Goal: Task Accomplishment & Management: Use online tool/utility

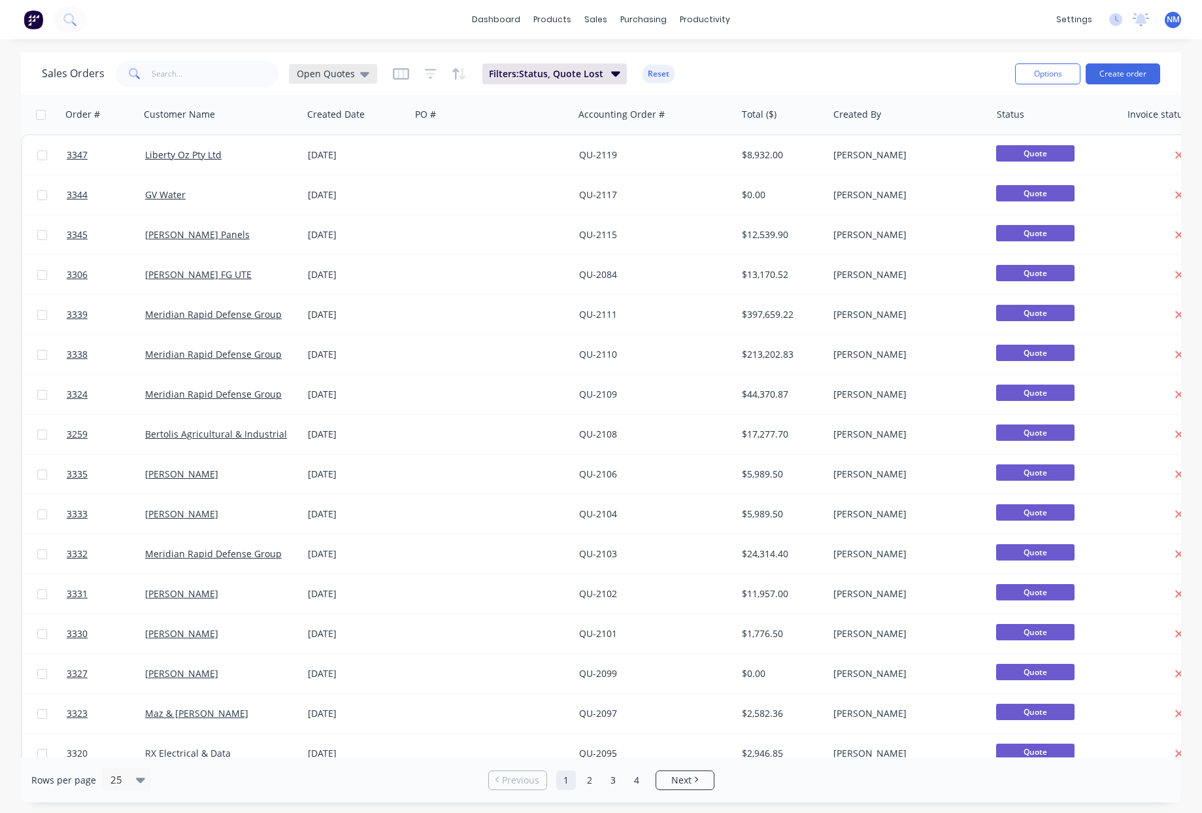
click at [339, 76] on span "Open Quotes" at bounding box center [326, 74] width 58 height 14
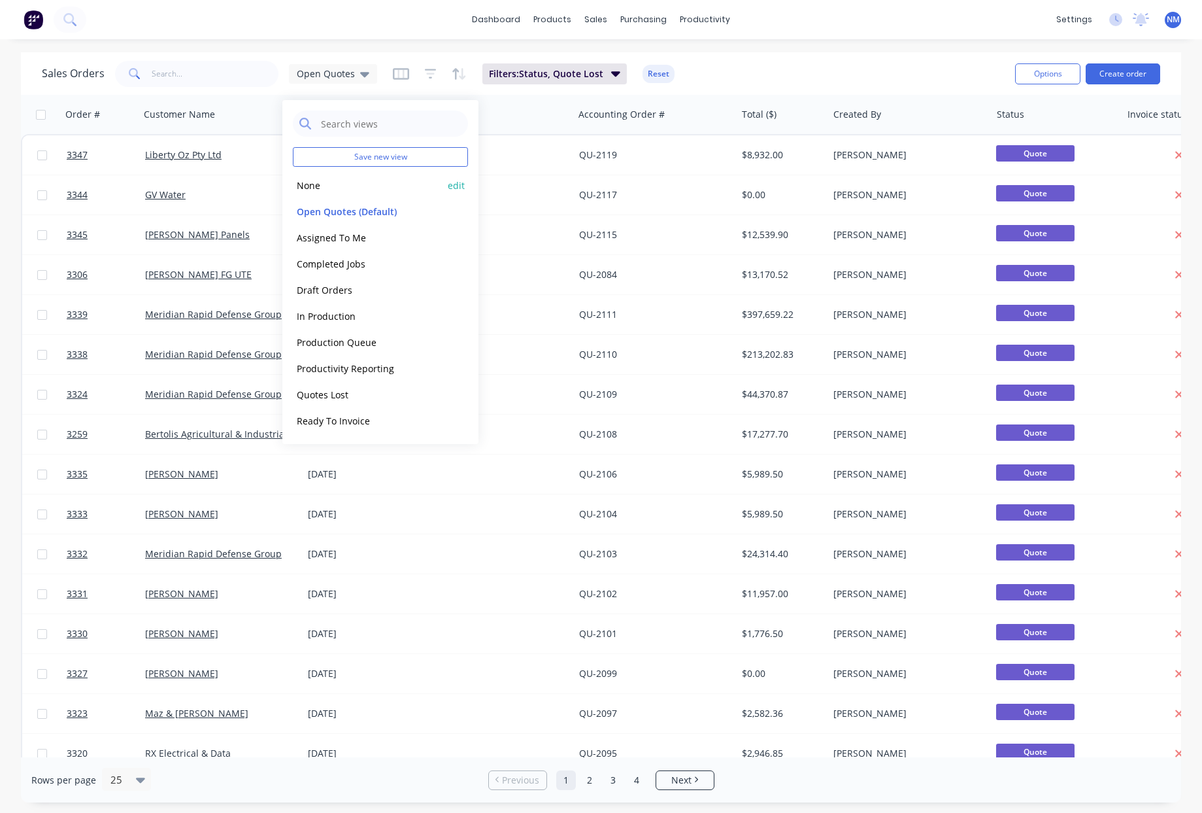
click at [328, 187] on button "None" at bounding box center [367, 185] width 149 height 15
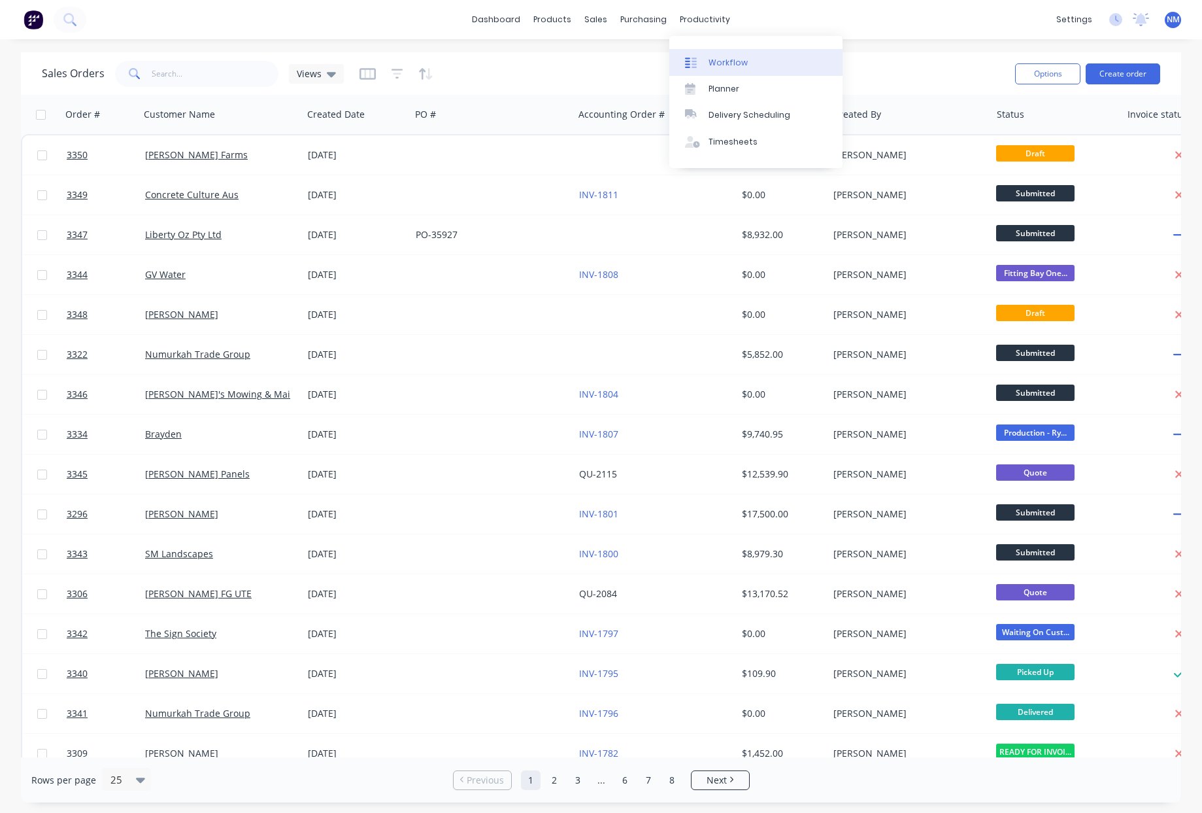
click at [719, 61] on div "Workflow" at bounding box center [728, 63] width 39 height 12
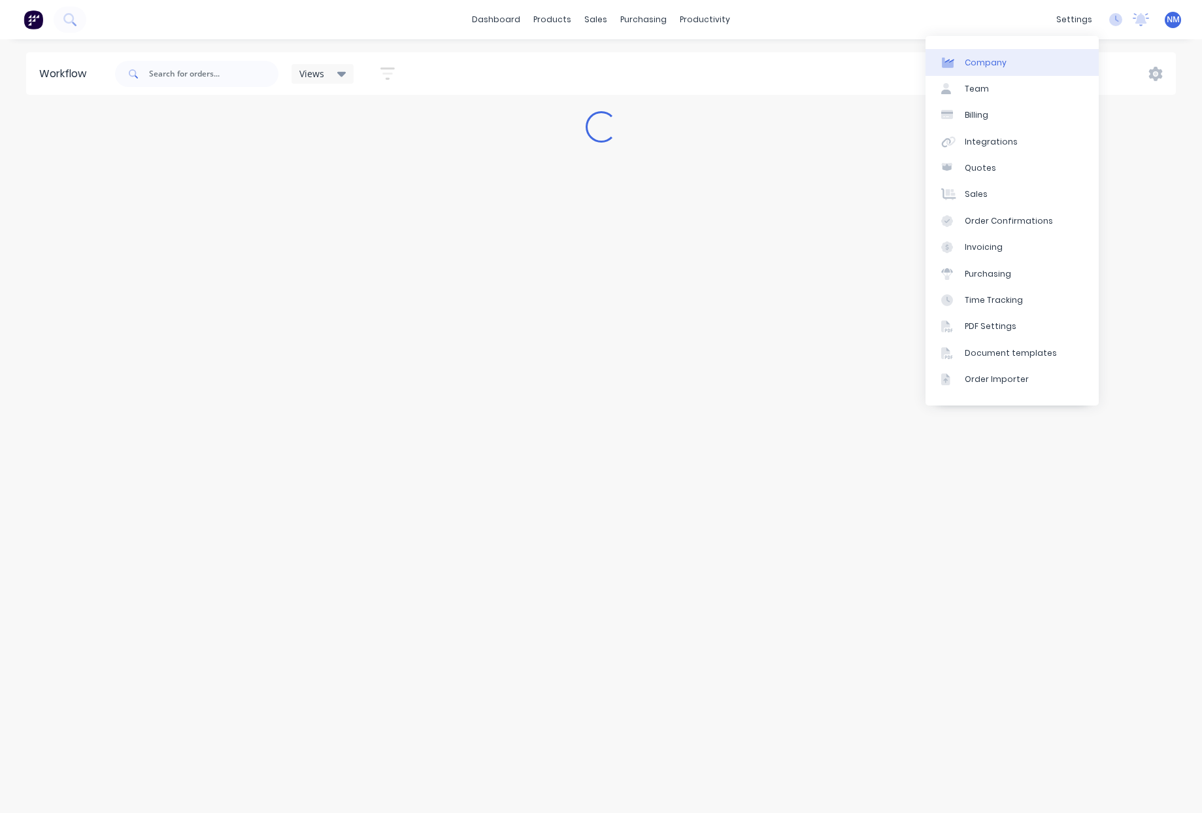
click at [1038, 65] on link "Company" at bounding box center [1012, 62] width 173 height 26
select select "AU"
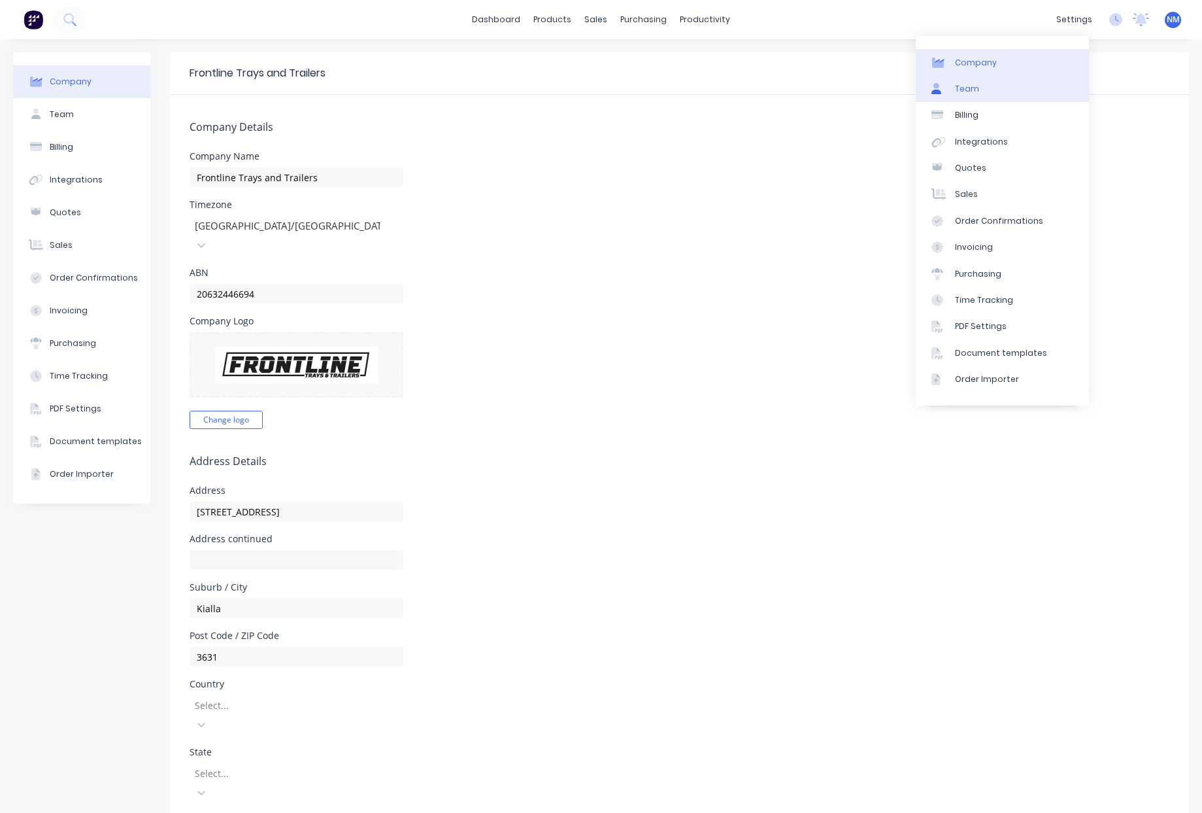
click at [1024, 87] on link "Team" at bounding box center [1002, 89] width 173 height 26
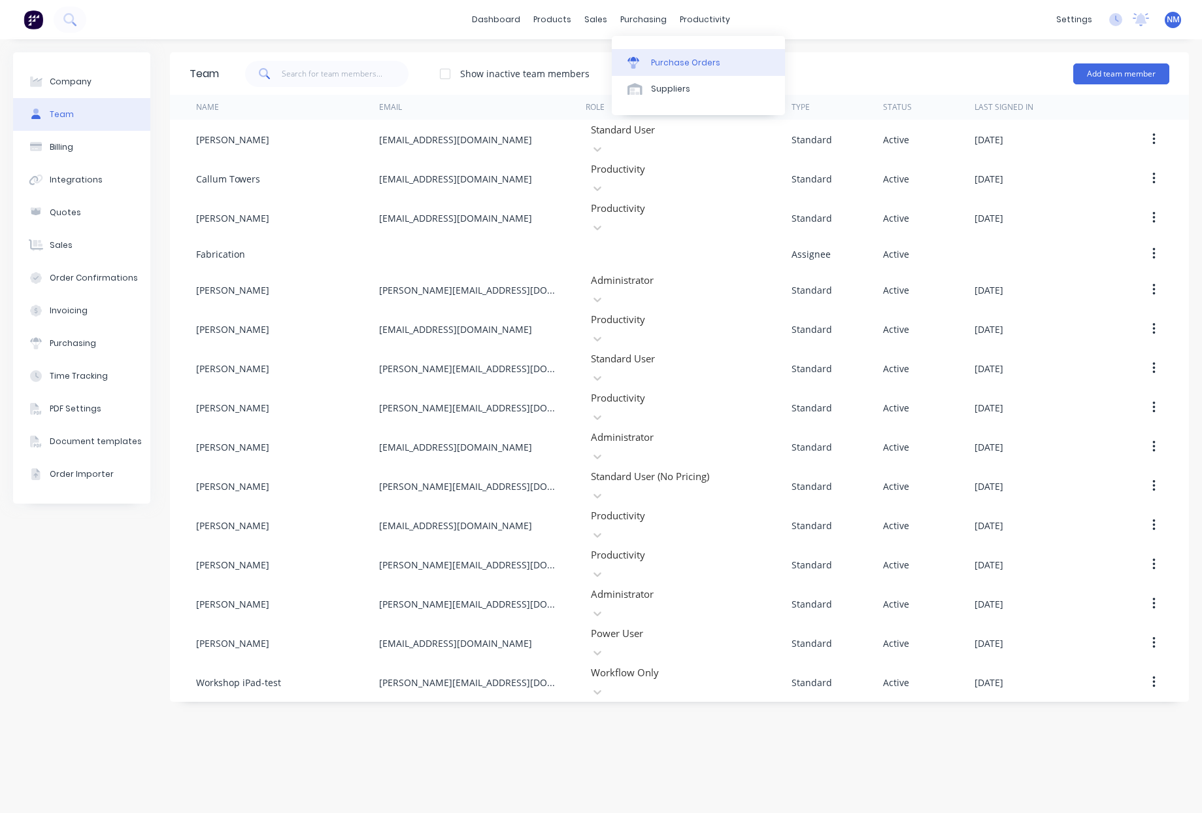
click at [685, 68] on div "Purchase Orders" at bounding box center [685, 63] width 69 height 12
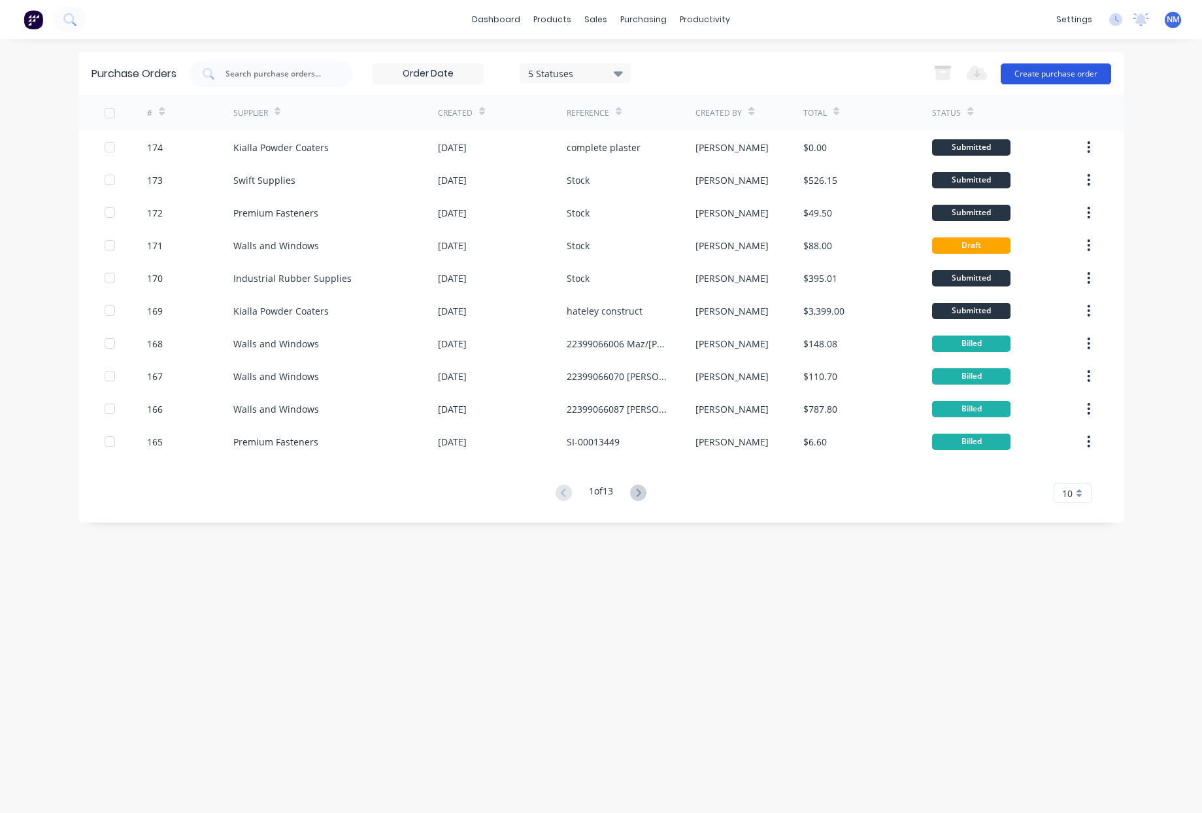
click at [1041, 69] on button "Create purchase order" at bounding box center [1056, 73] width 110 height 21
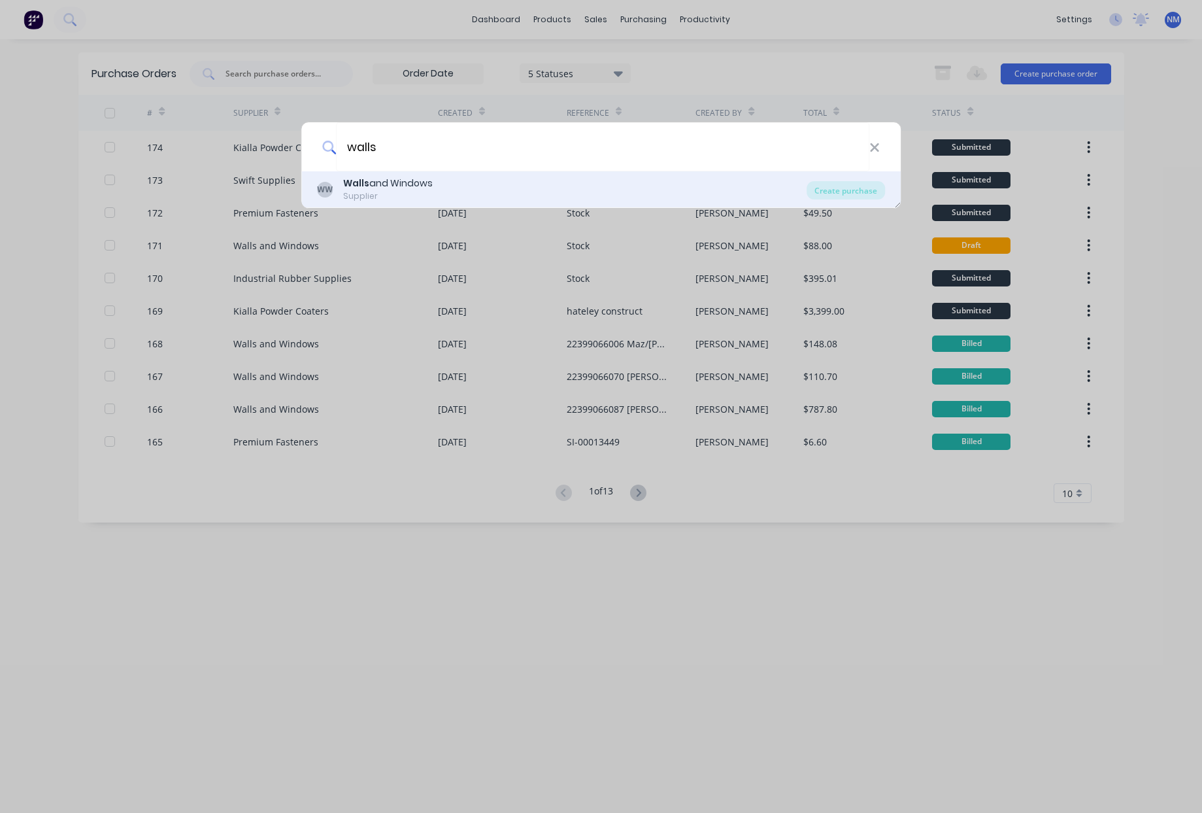
type input "walls"
click at [422, 192] on div "Supplier" at bounding box center [388, 196] width 90 height 12
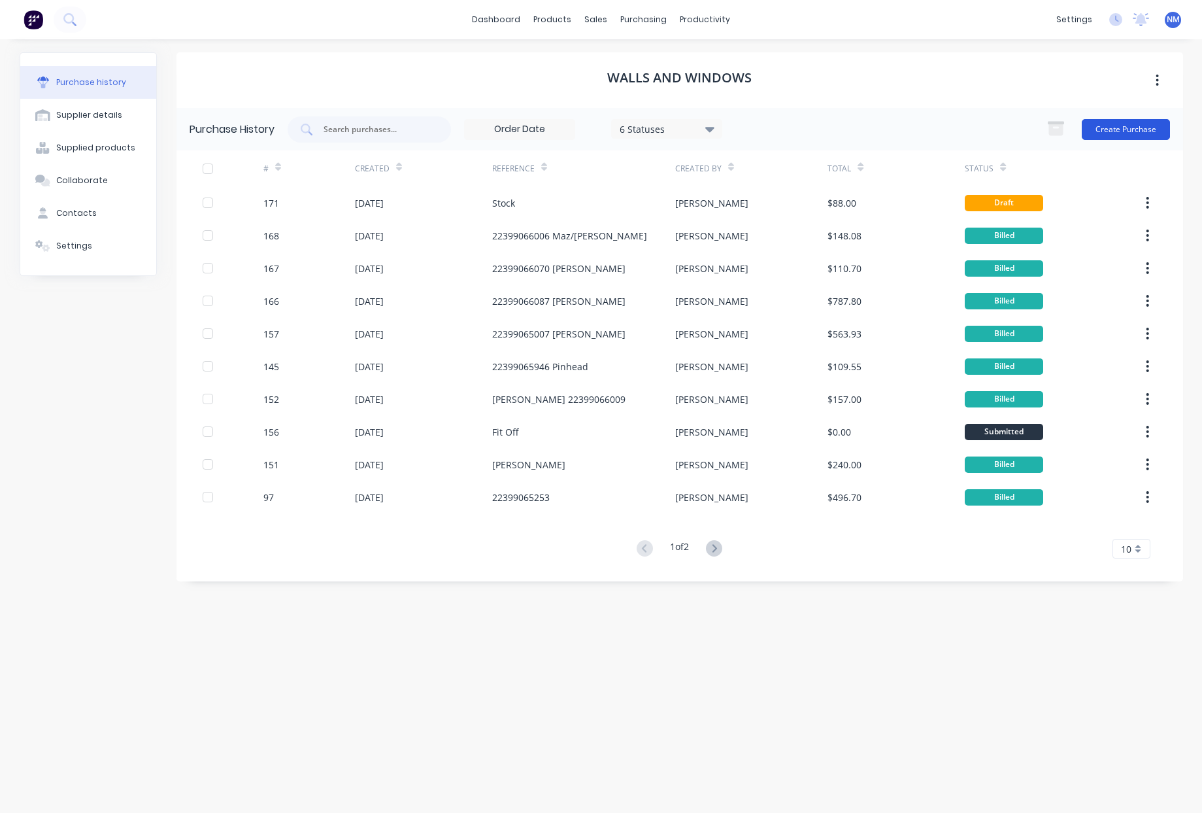
click at [1130, 126] on button "Create Purchase" at bounding box center [1126, 129] width 88 height 21
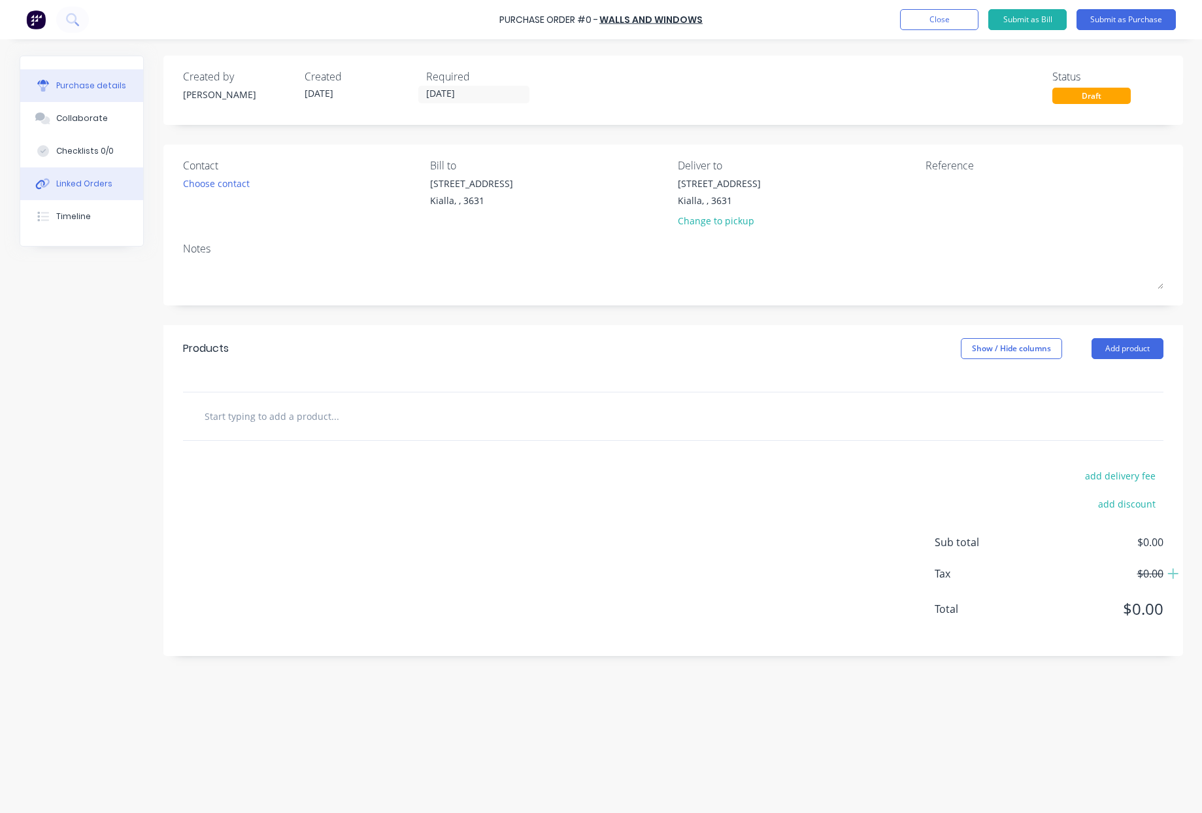
click at [89, 194] on button "Linked Orders" at bounding box center [81, 183] width 123 height 33
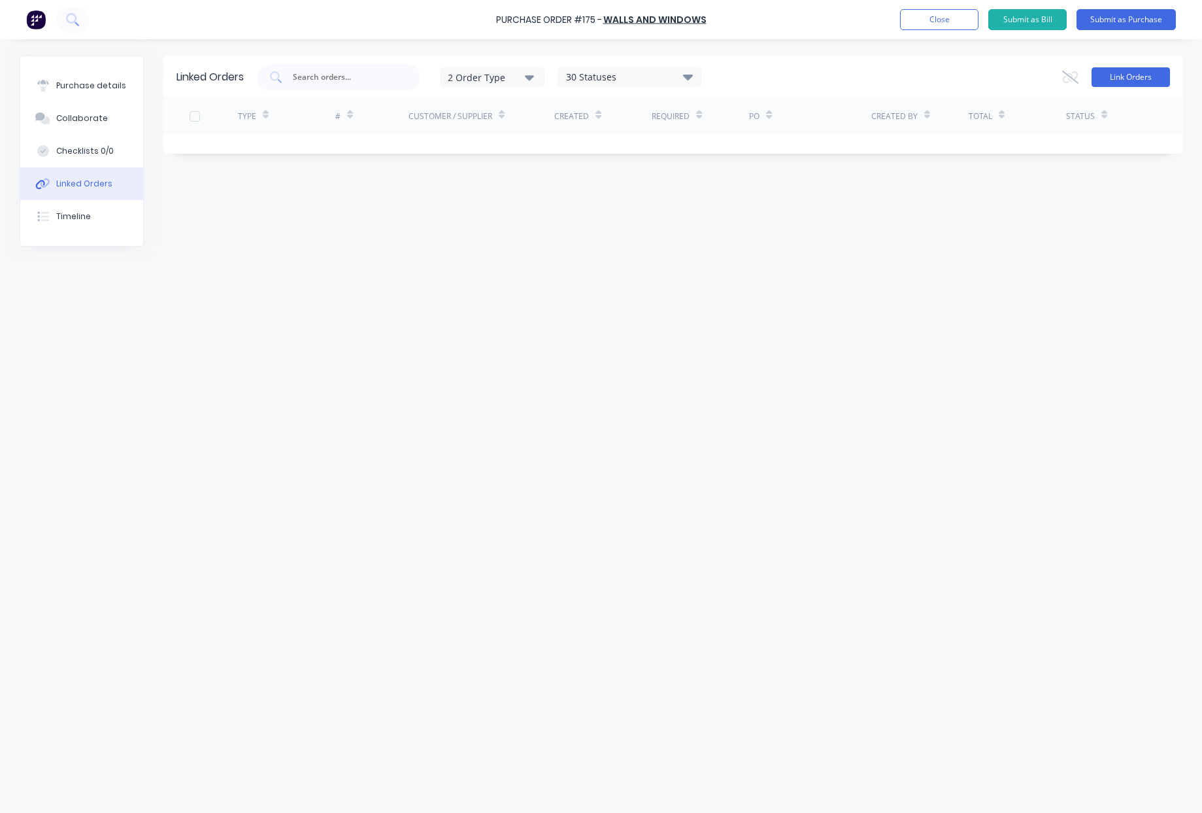
click at [1135, 85] on button "Link Orders" at bounding box center [1131, 77] width 78 height 20
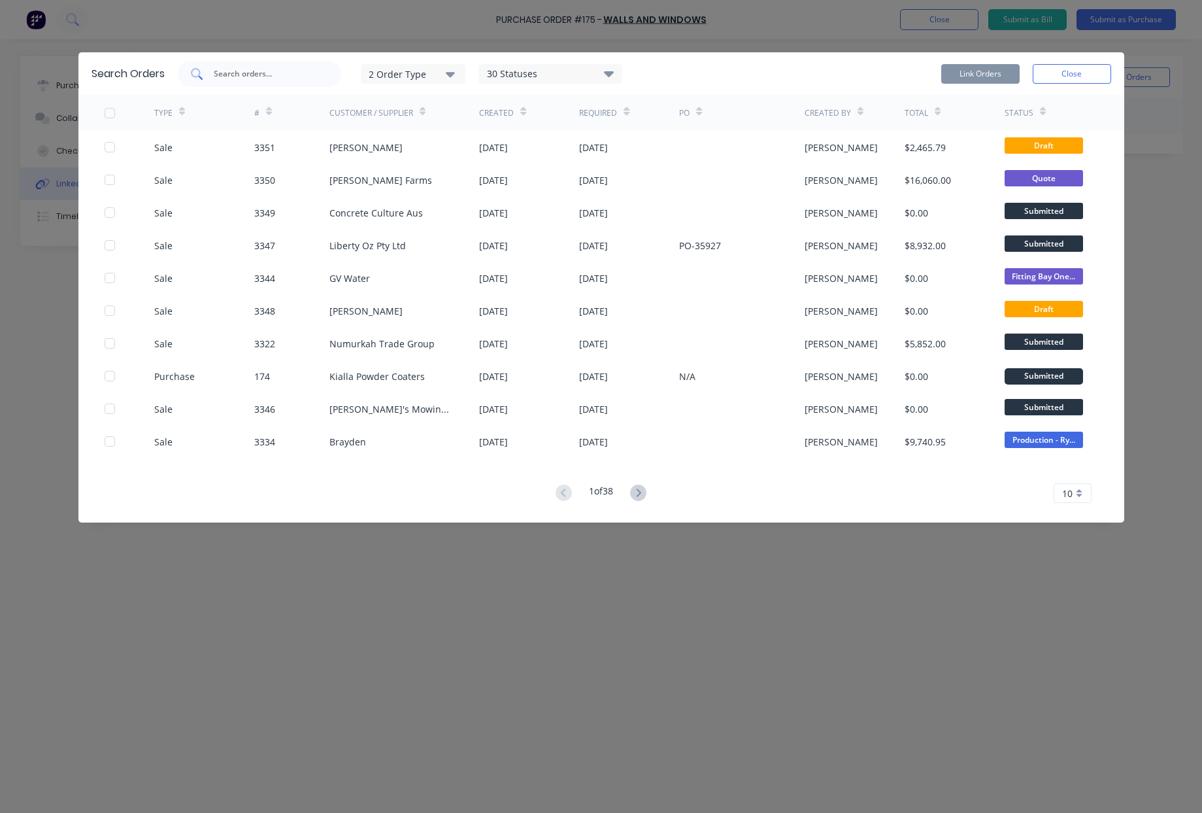
click at [249, 72] on input "text" at bounding box center [266, 73] width 109 height 13
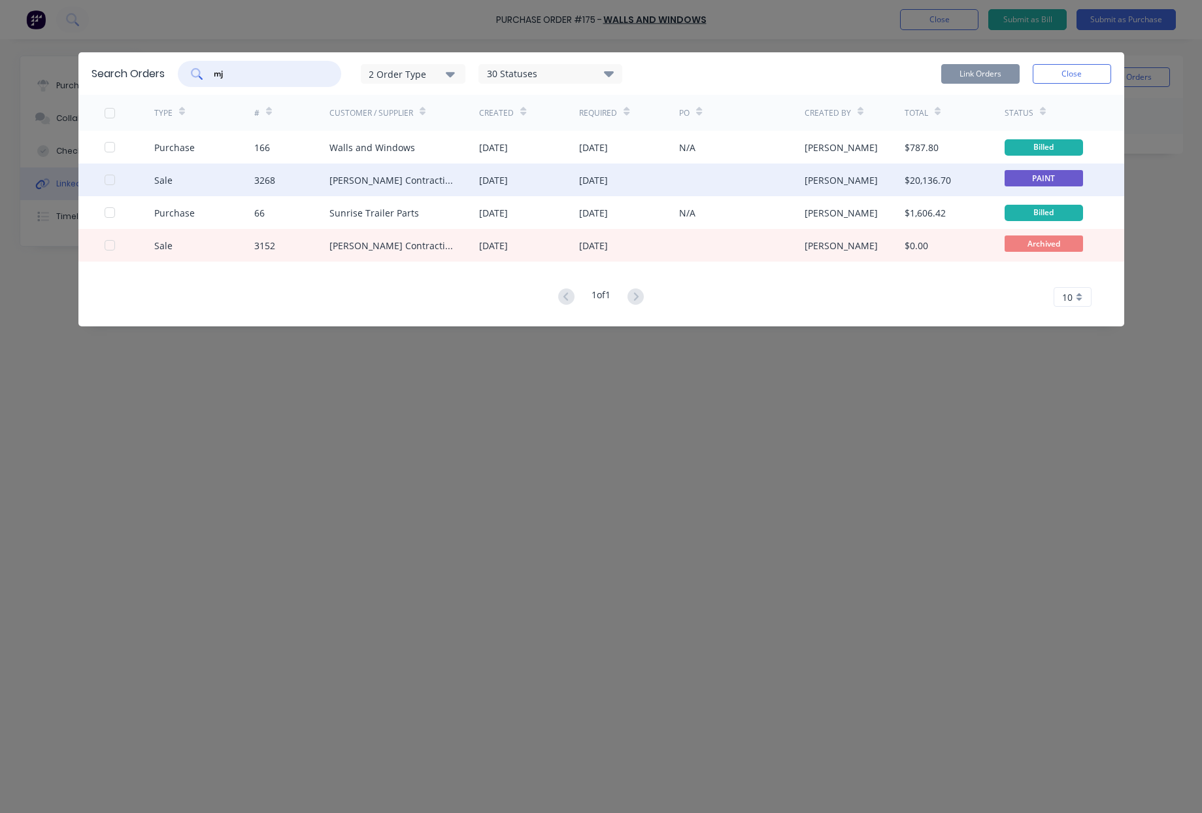
type input "mj"
click at [508, 185] on div "[DATE]" at bounding box center [493, 180] width 29 height 14
click at [116, 180] on div at bounding box center [130, 179] width 50 height 33
click at [263, 188] on div "3268" at bounding box center [291, 179] width 75 height 33
click at [109, 180] on div at bounding box center [110, 180] width 26 height 26
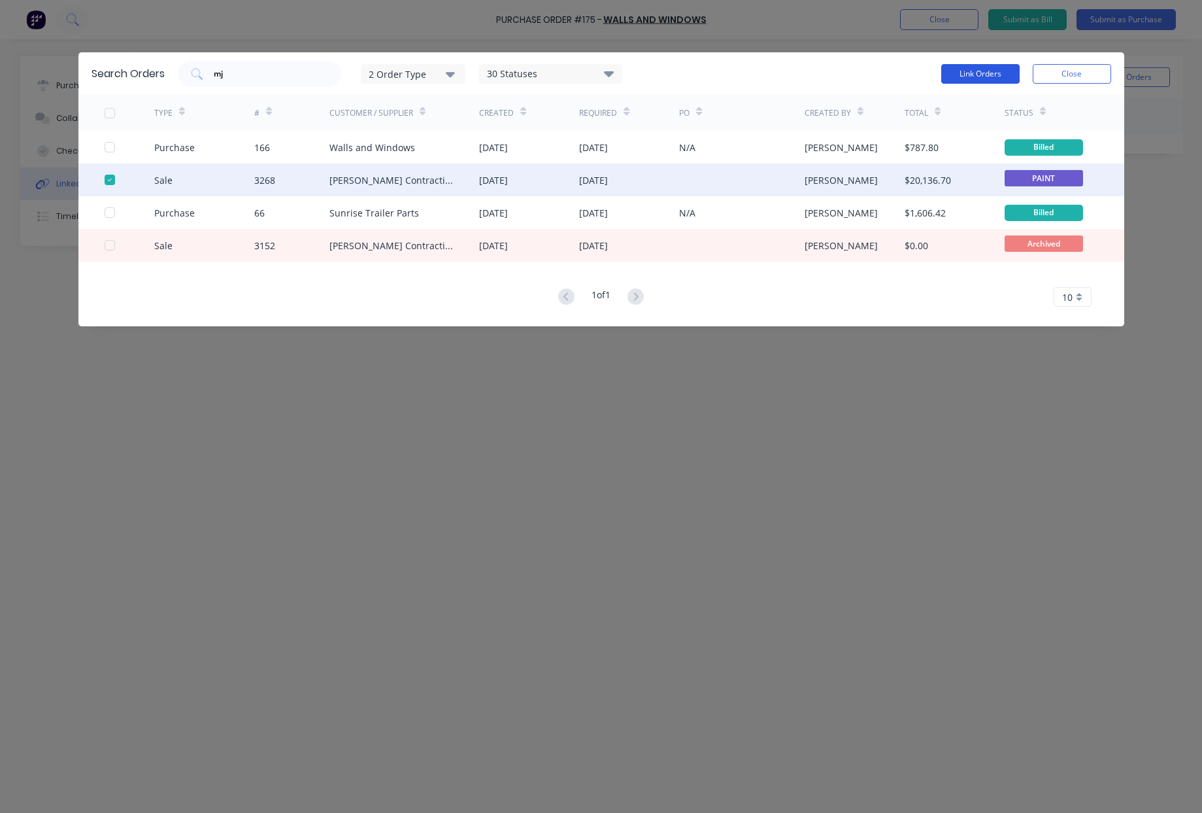
click at [968, 71] on button "Link Orders" at bounding box center [981, 74] width 78 height 20
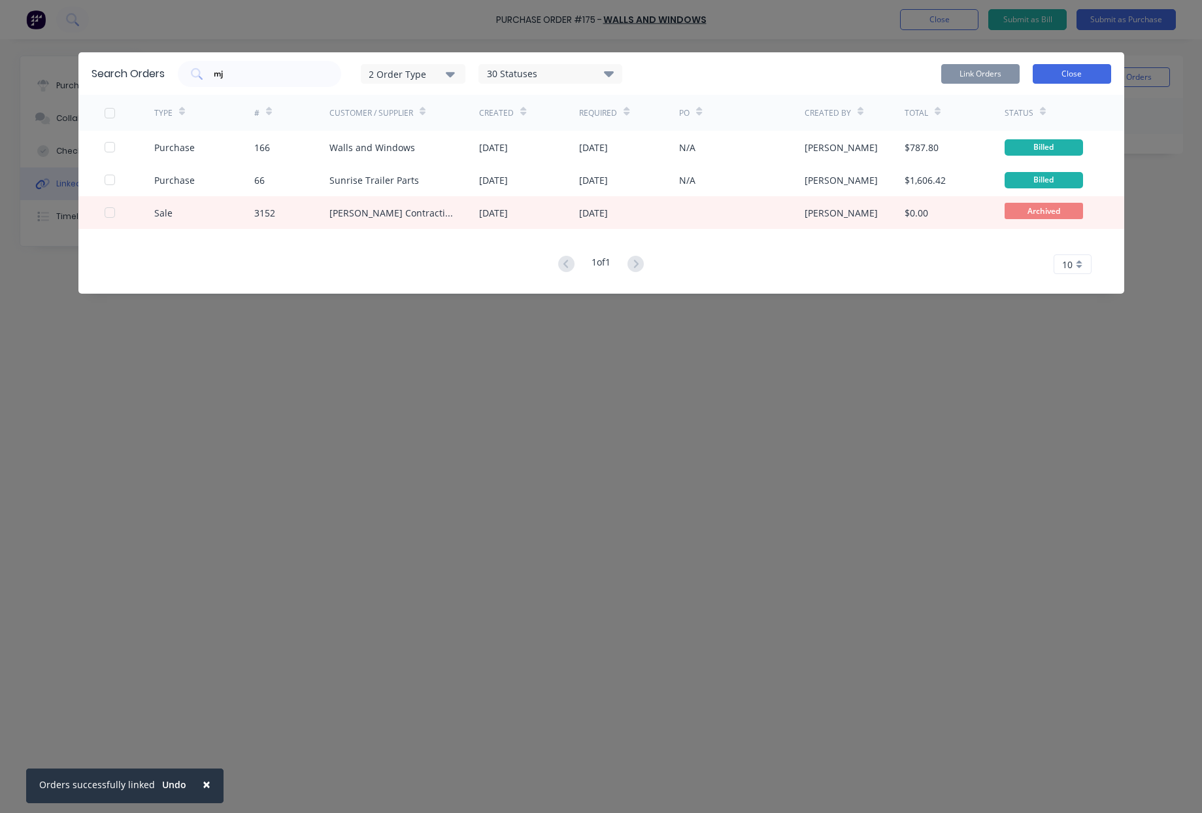
click at [1089, 70] on button "Close" at bounding box center [1072, 74] width 78 height 20
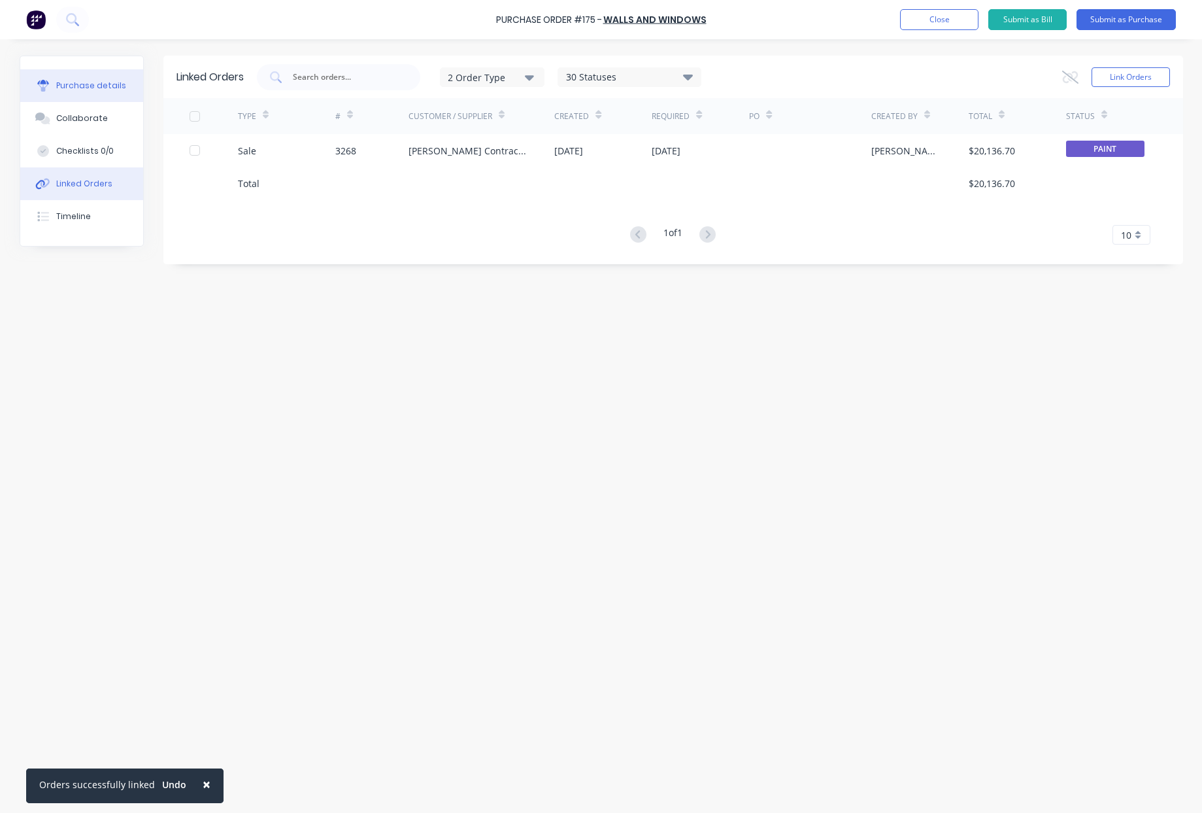
click at [96, 92] on button "Purchase details" at bounding box center [81, 85] width 123 height 33
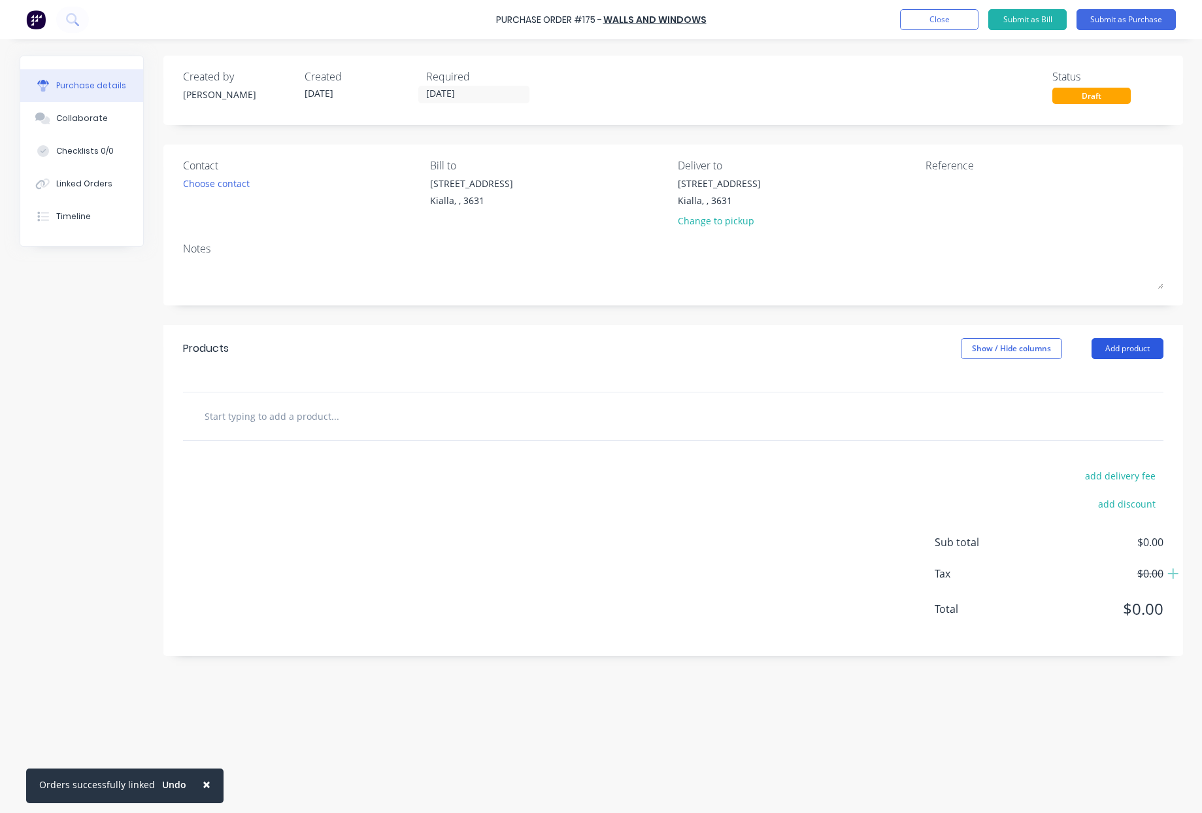
click at [1138, 352] on button "Add product" at bounding box center [1128, 348] width 72 height 21
click at [1080, 382] on div "Product catalogue" at bounding box center [1101, 382] width 101 height 19
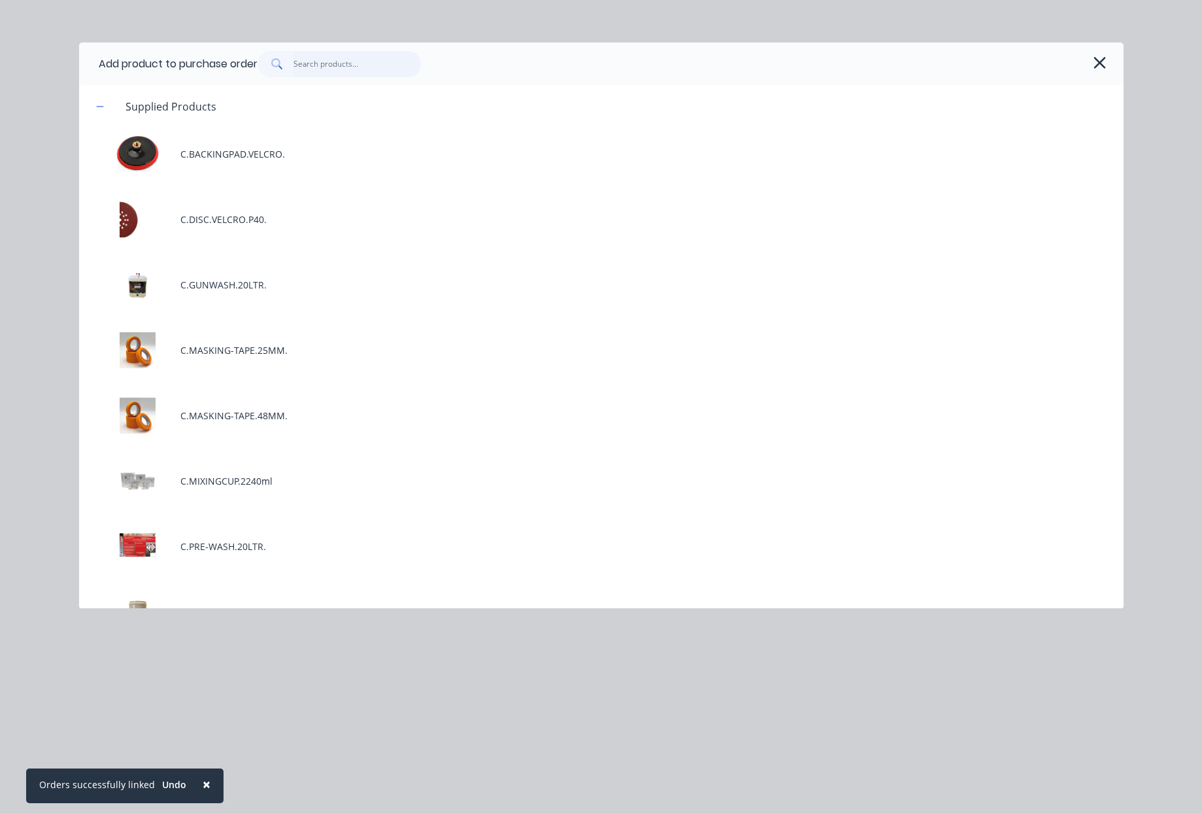
click at [358, 70] on input "text" at bounding box center [357, 64] width 127 height 26
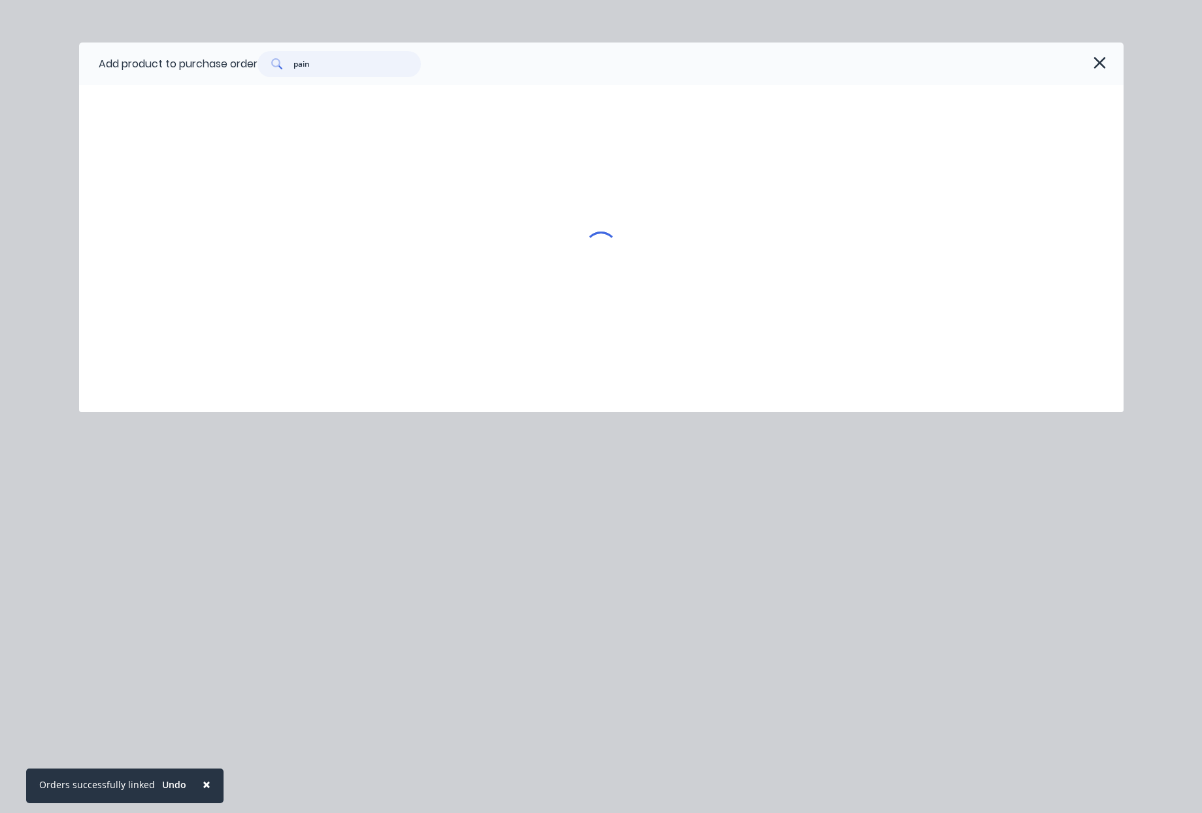
type input "paint"
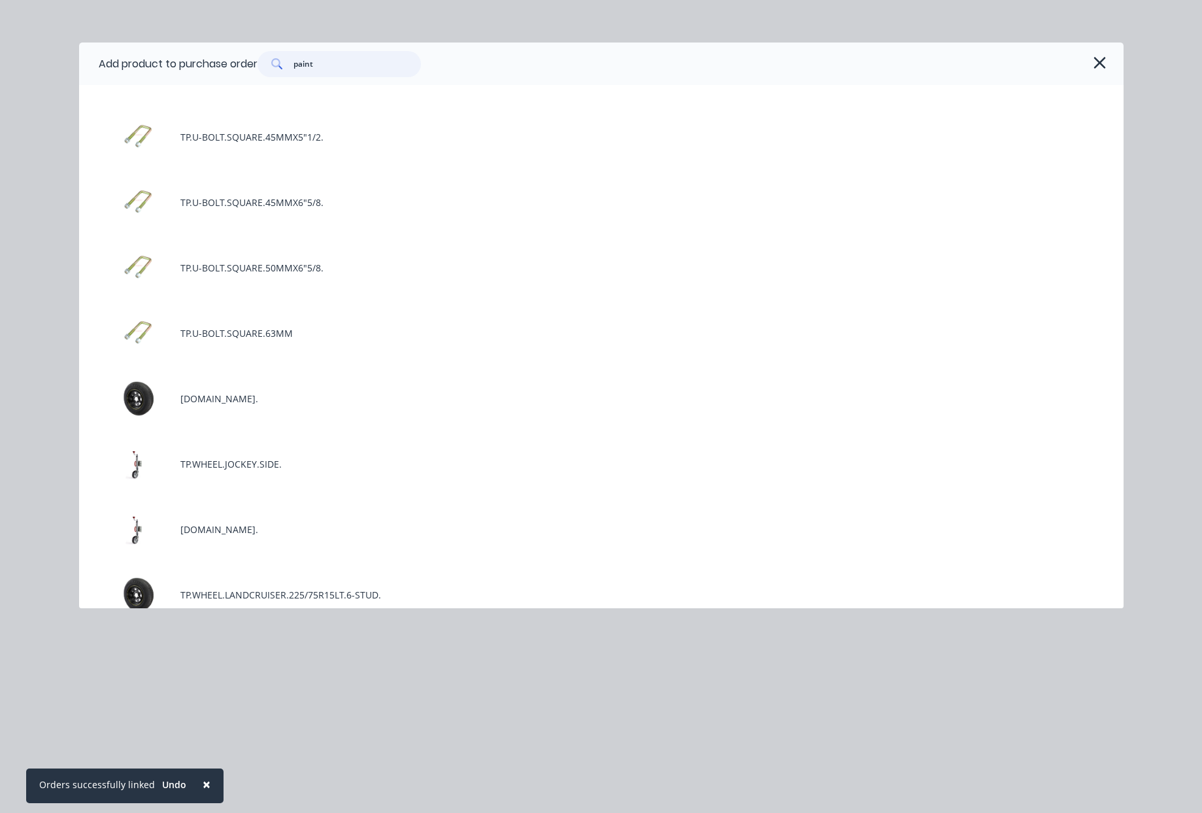
scroll to position [23806, 0]
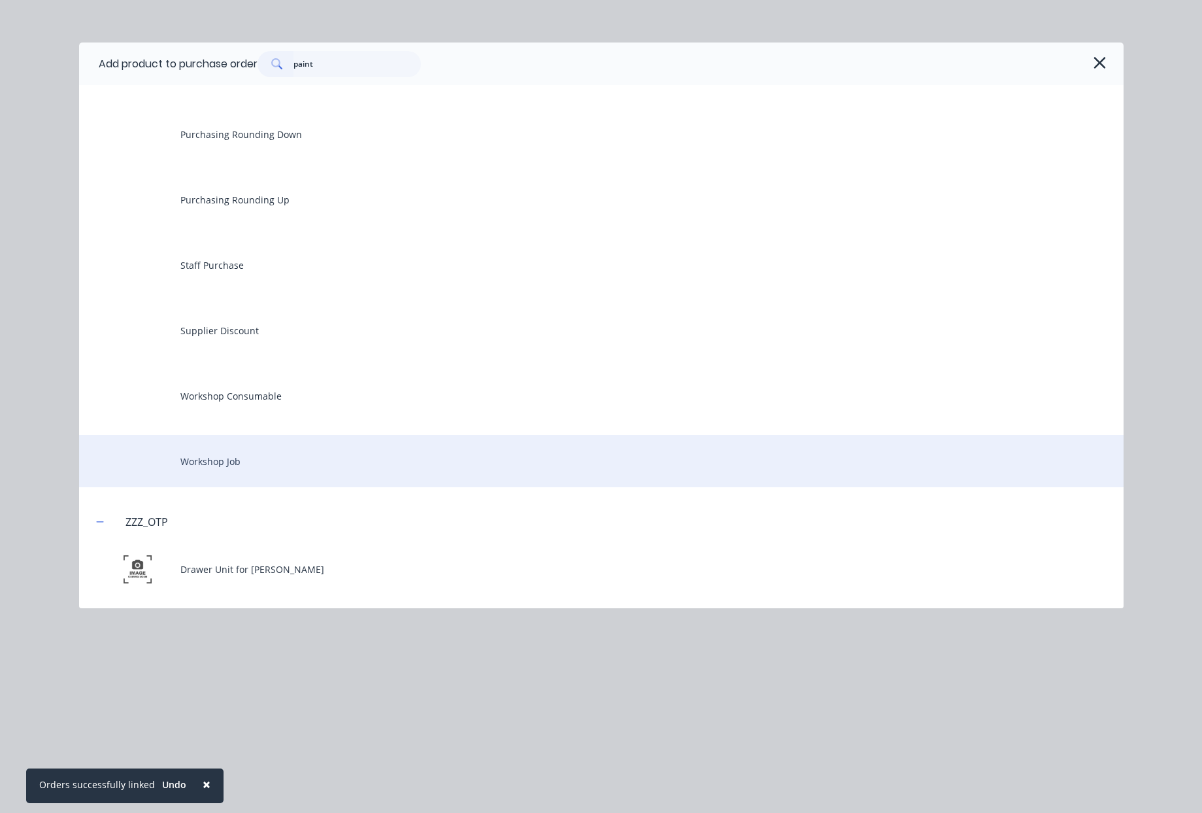
click at [268, 471] on div "Workshop Job" at bounding box center [601, 461] width 1045 height 52
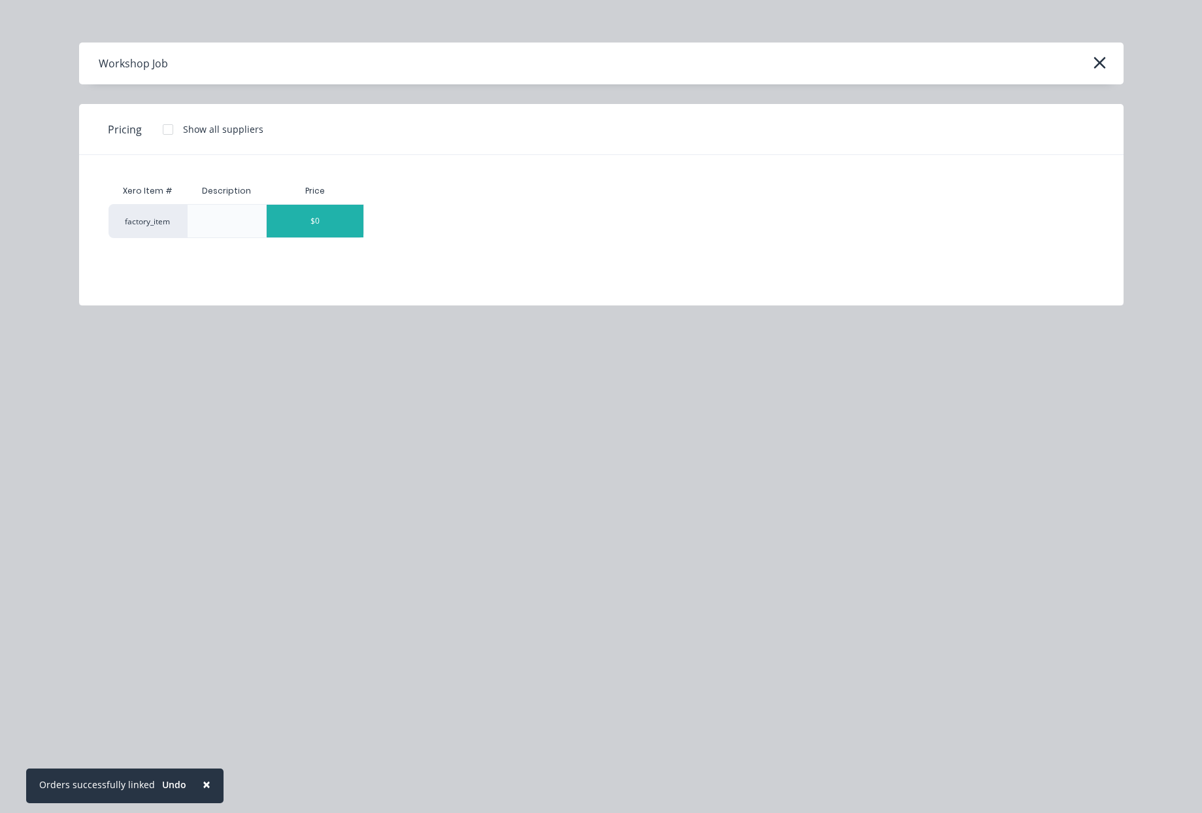
click at [330, 219] on div "$0" at bounding box center [315, 221] width 97 height 33
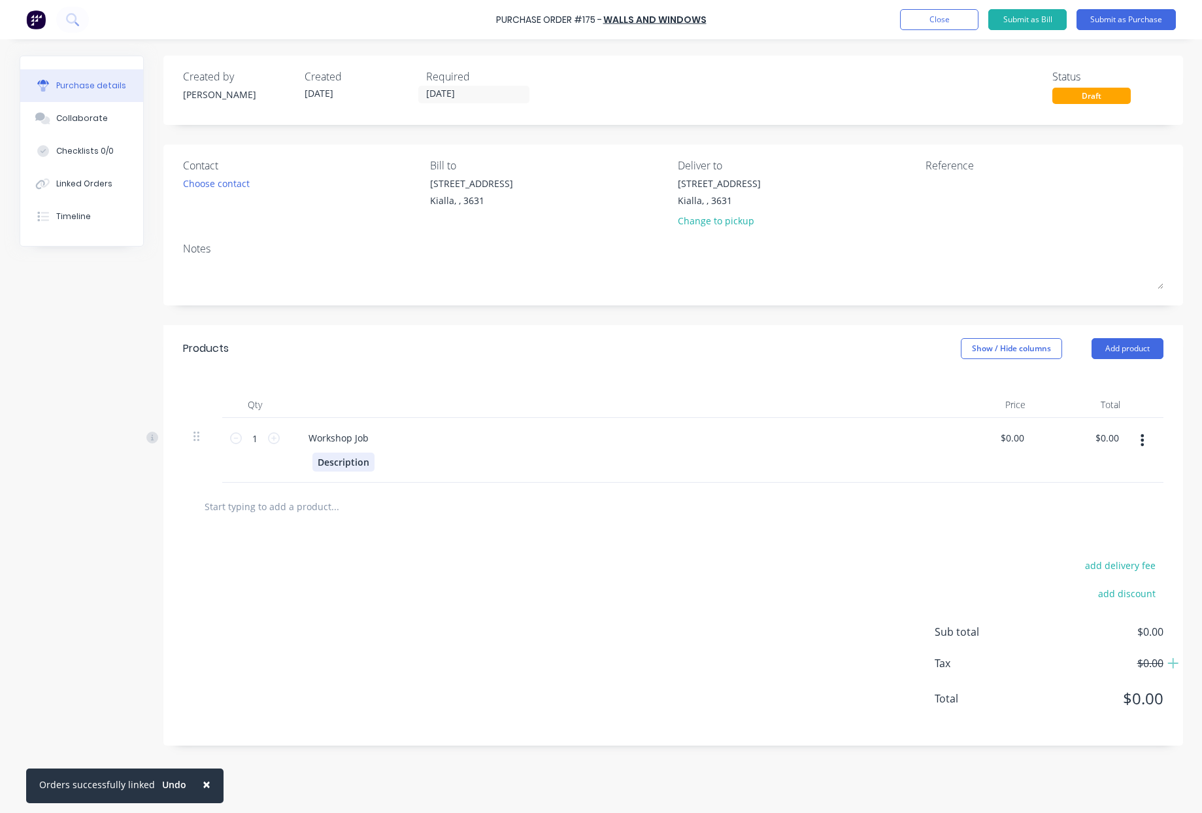
drag, startPoint x: 369, startPoint y: 462, endPoint x: 207, endPoint y: 471, distance: 162.4
click at [207, 471] on div "1 1 Workshop Job Description $0.00 $0.00 $0.00 $0.00" at bounding box center [673, 450] width 981 height 65
drag, startPoint x: 371, startPoint y: 439, endPoint x: 278, endPoint y: 425, distance: 94.0
click at [288, 433] on div "Workshop Job Description" at bounding box center [615, 450] width 654 height 65
click at [1137, 24] on button "Submit as Purchase" at bounding box center [1126, 19] width 99 height 21
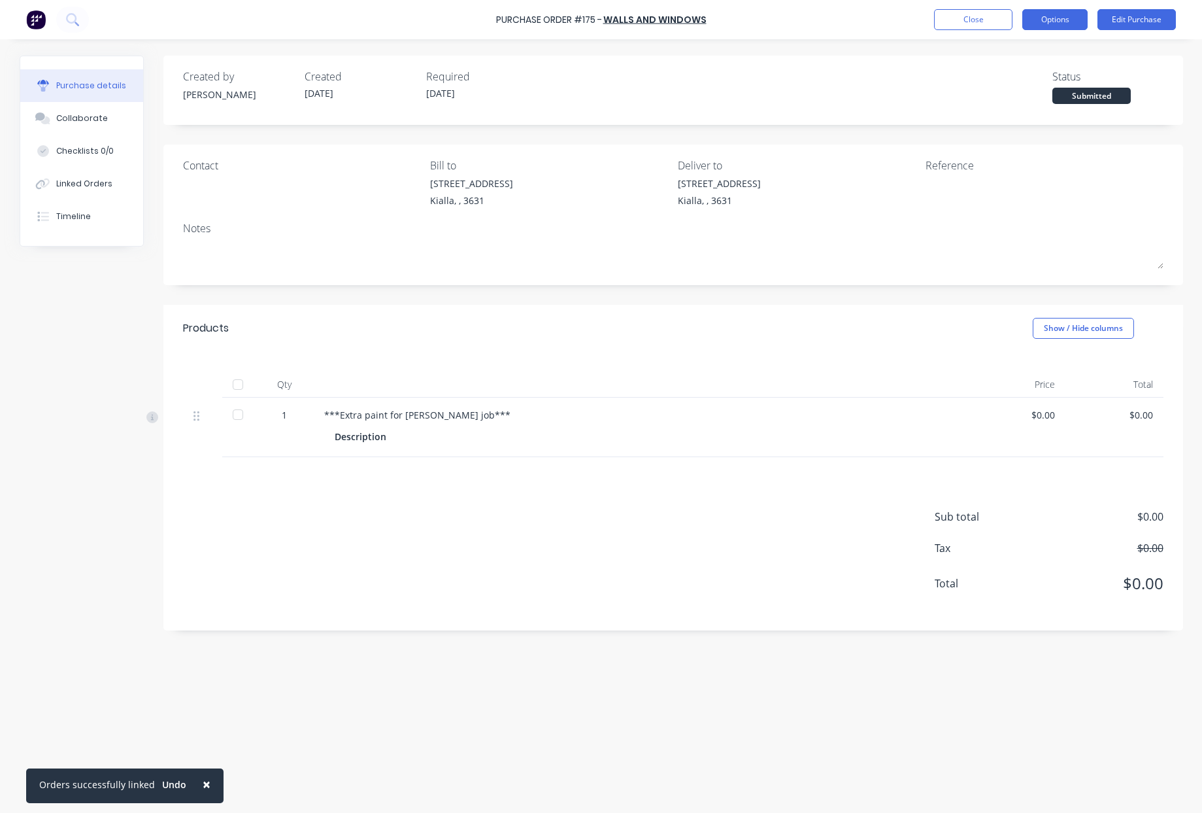
click at [1060, 16] on button "Options" at bounding box center [1055, 19] width 65 height 21
click at [1003, 56] on div "Print / Email" at bounding box center [1026, 53] width 101 height 19
click at [1027, 108] on div "Without pricing" at bounding box center [1026, 105] width 101 height 19
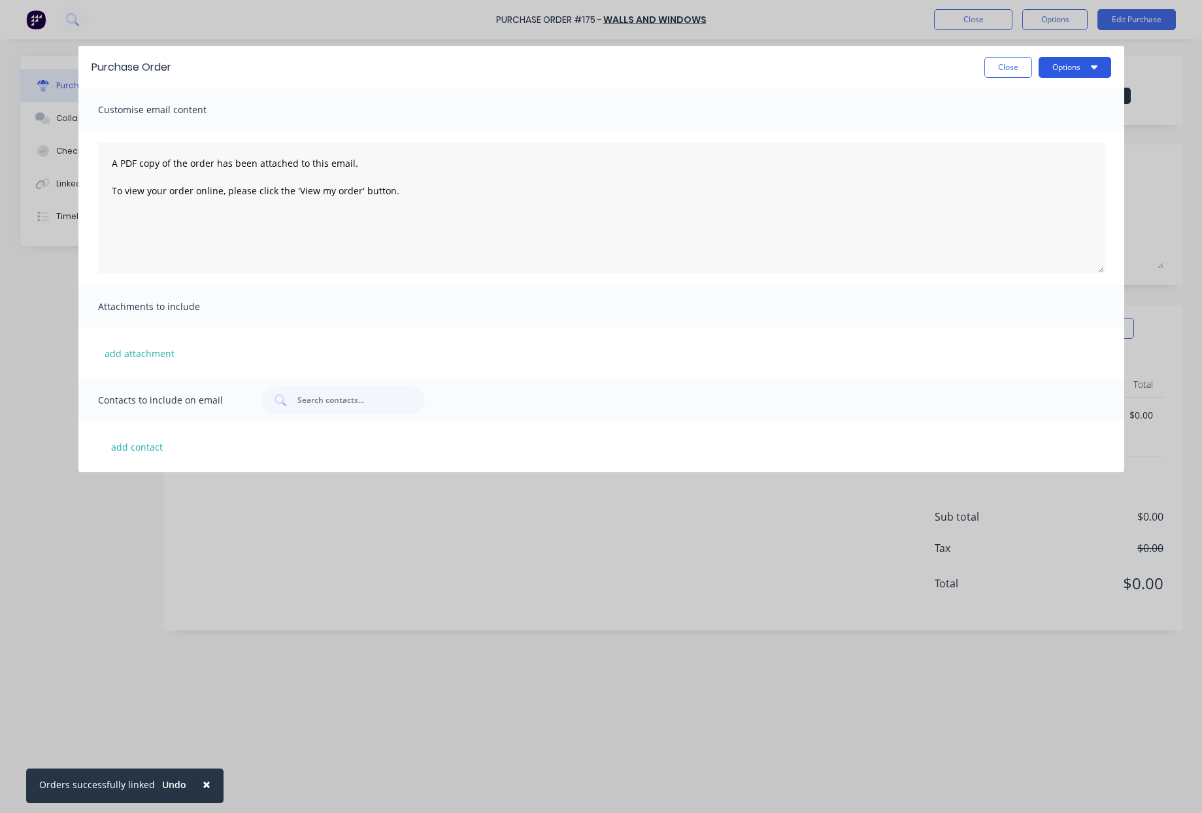
click at [1085, 69] on button "Options" at bounding box center [1075, 67] width 73 height 21
click at [1035, 105] on div "Print" at bounding box center [1049, 100] width 101 height 19
